Goal: Transaction & Acquisition: Purchase product/service

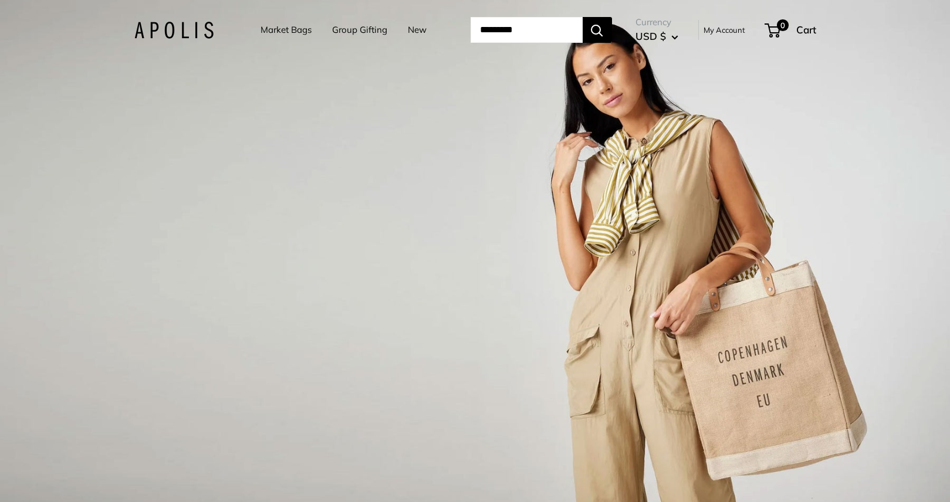
click at [269, 23] on link "Market Bags" at bounding box center [285, 30] width 51 height 16
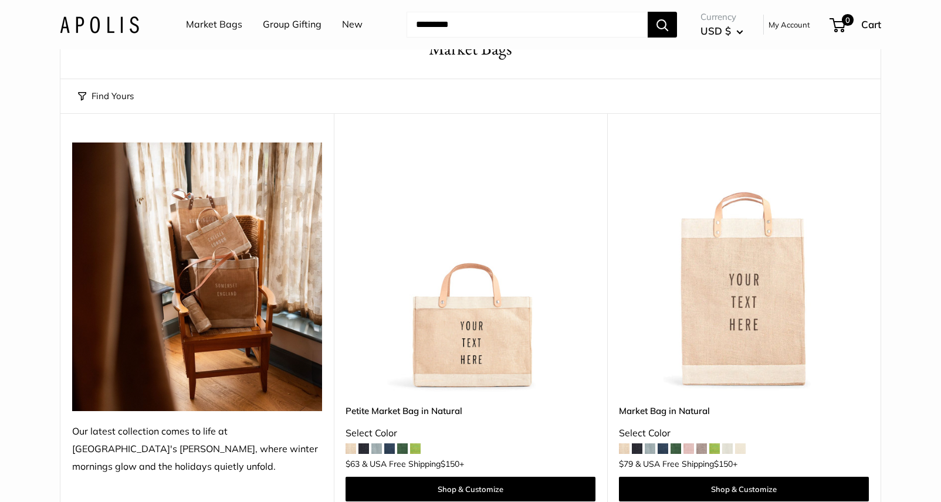
scroll to position [59, 0]
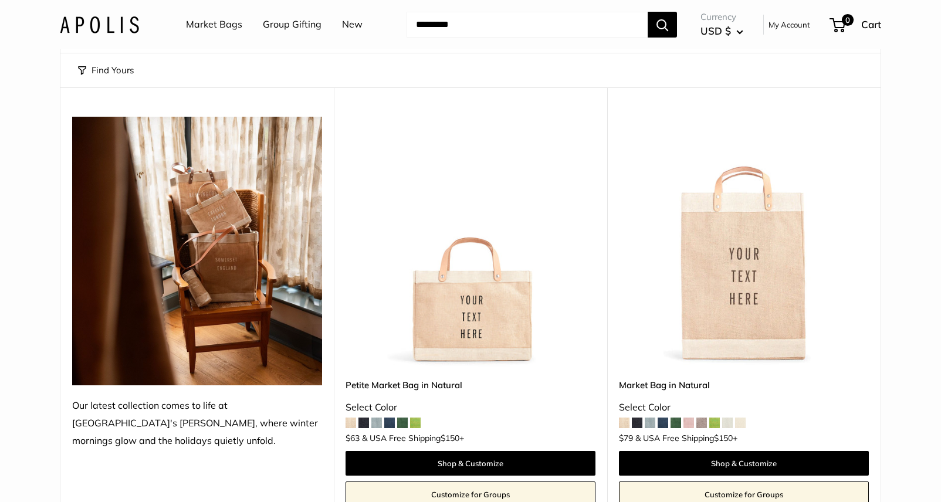
scroll to position [117, 0]
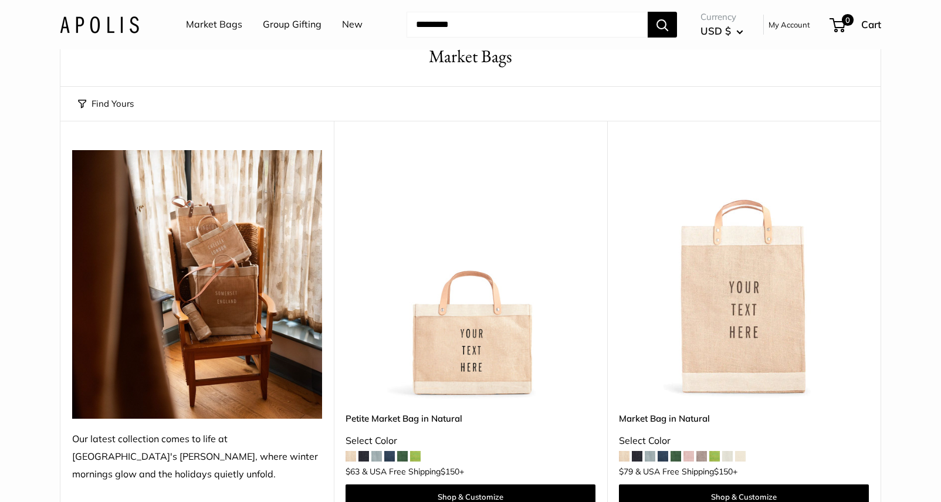
scroll to position [176, 0]
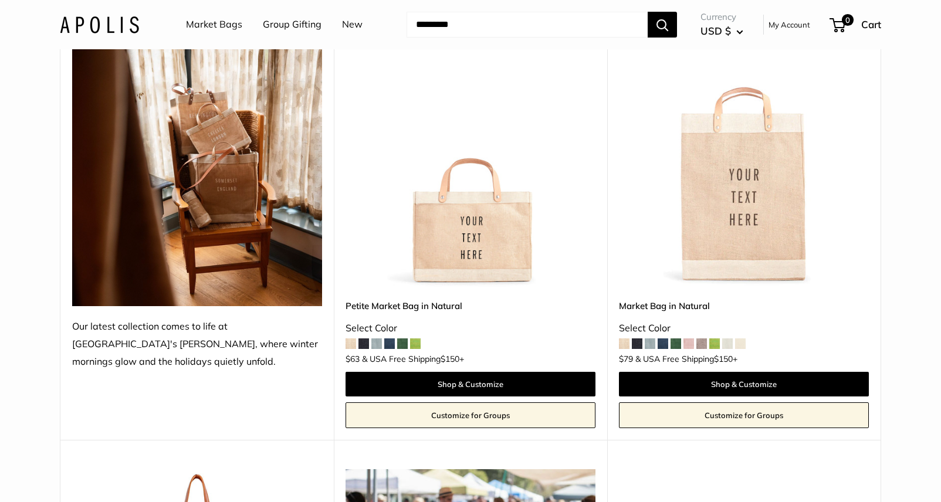
click at [552, 413] on link "Customize for Groups" at bounding box center [470, 415] width 250 height 26
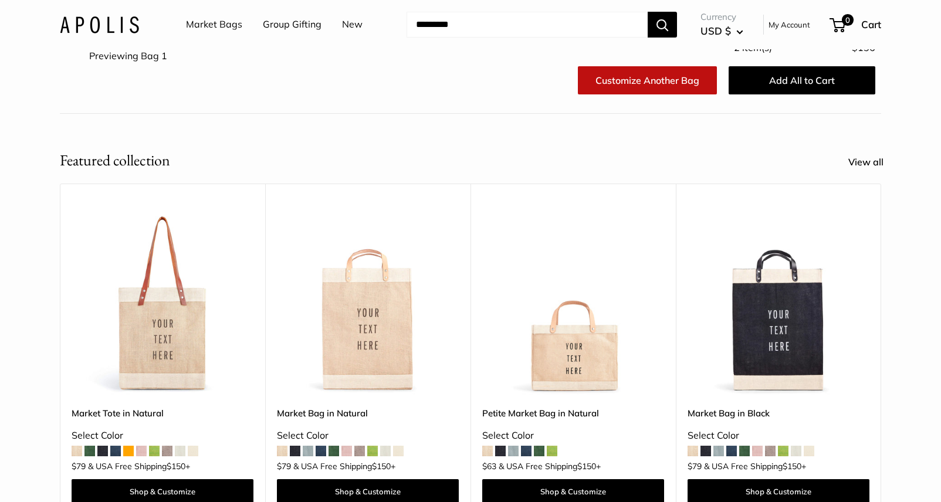
scroll to position [235, 0]
